Goal: Transaction & Acquisition: Purchase product/service

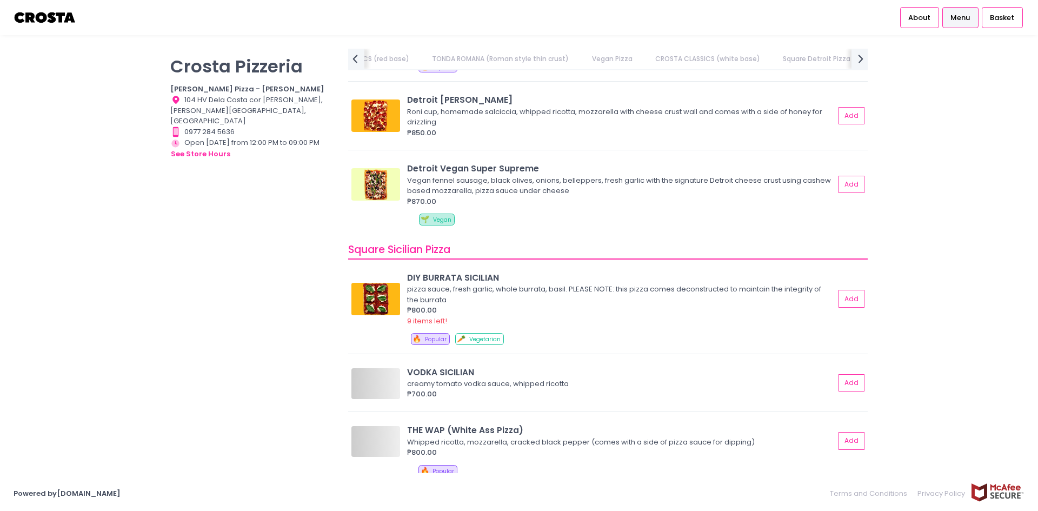
scroll to position [0, 419]
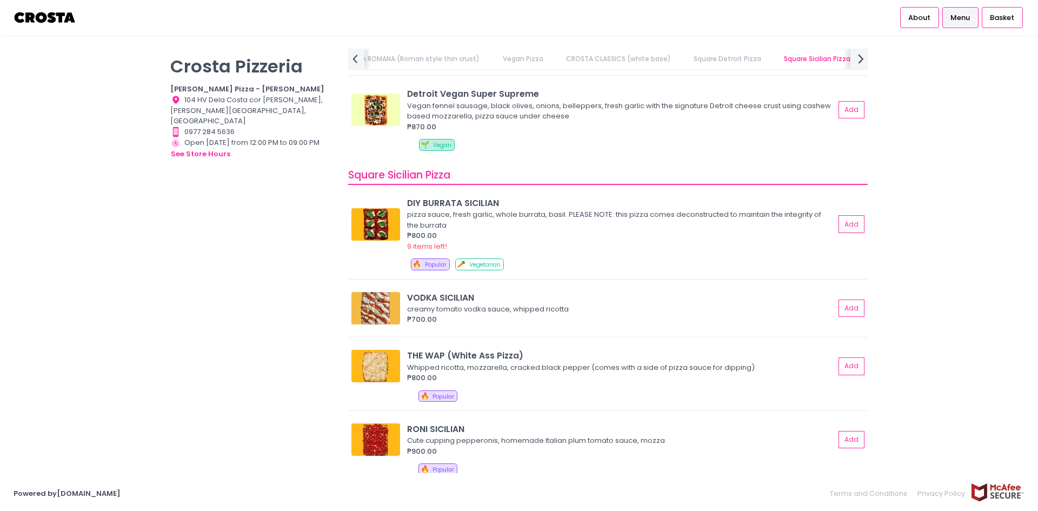
click at [857, 54] on icon "next Created with Sketch." at bounding box center [861, 59] width 16 height 16
click at [857, 54] on link "DRINKS" at bounding box center [854, 59] width 43 height 21
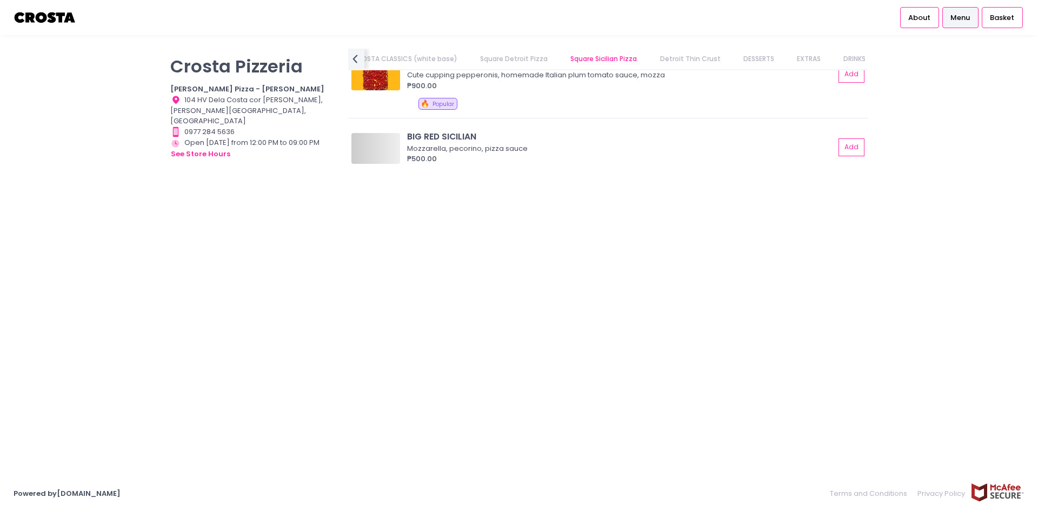
click at [857, 54] on link "DRINKS" at bounding box center [854, 59] width 43 height 21
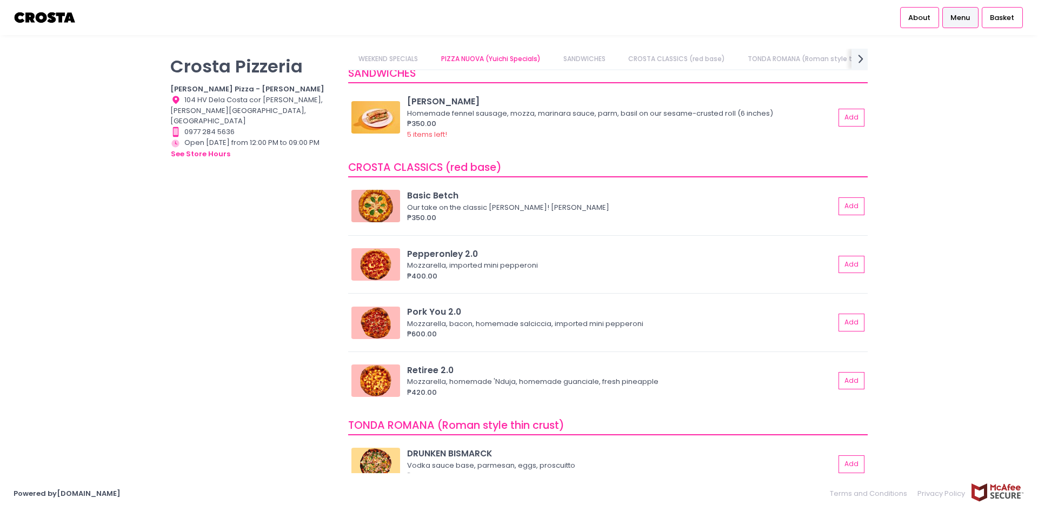
scroll to position [0, 0]
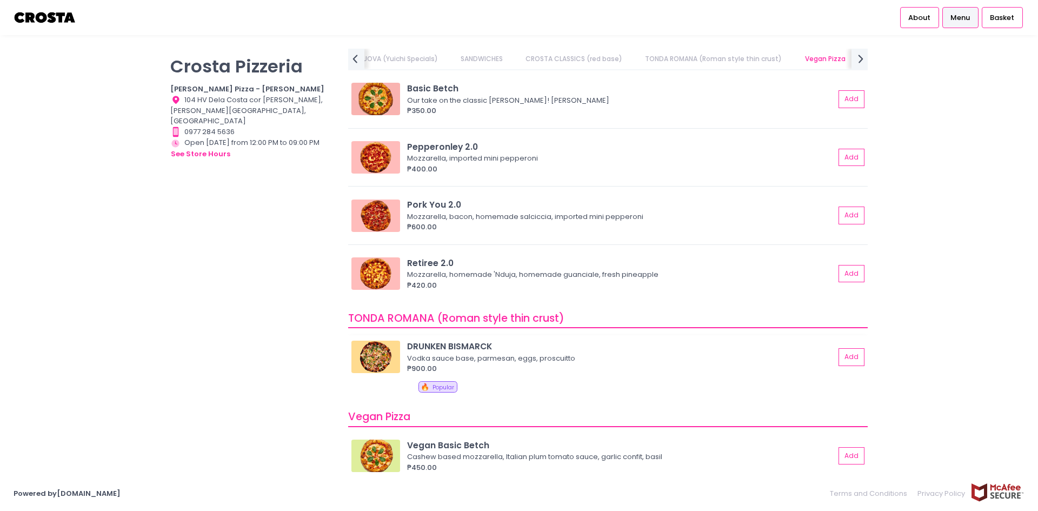
scroll to position [486, 0]
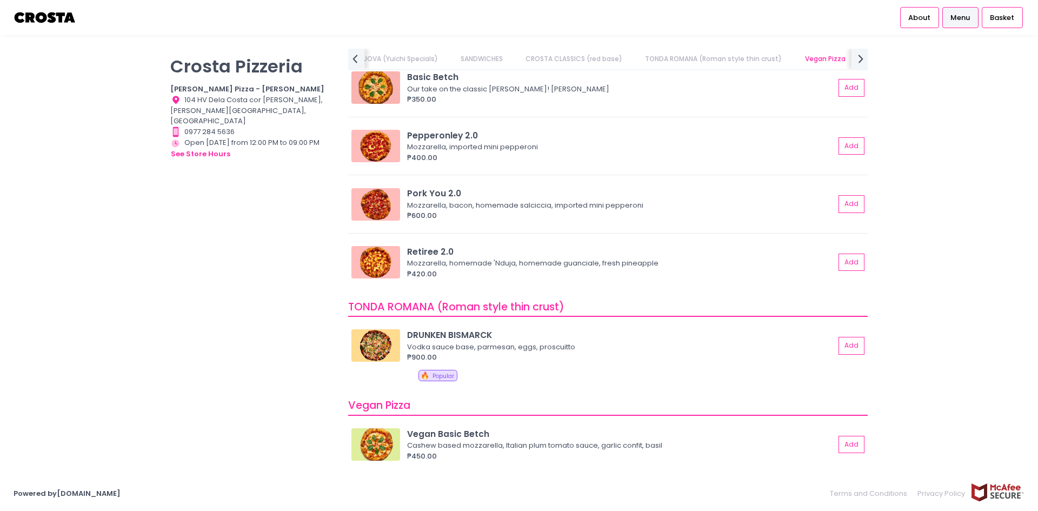
click at [1037, 338] on div "Crosta Pizzeria Crosta Pizza - Salcedo Location Created with Sketch. 104 HV Del…" at bounding box center [519, 255] width 1038 height 413
